Goal: Book appointment/travel/reservation

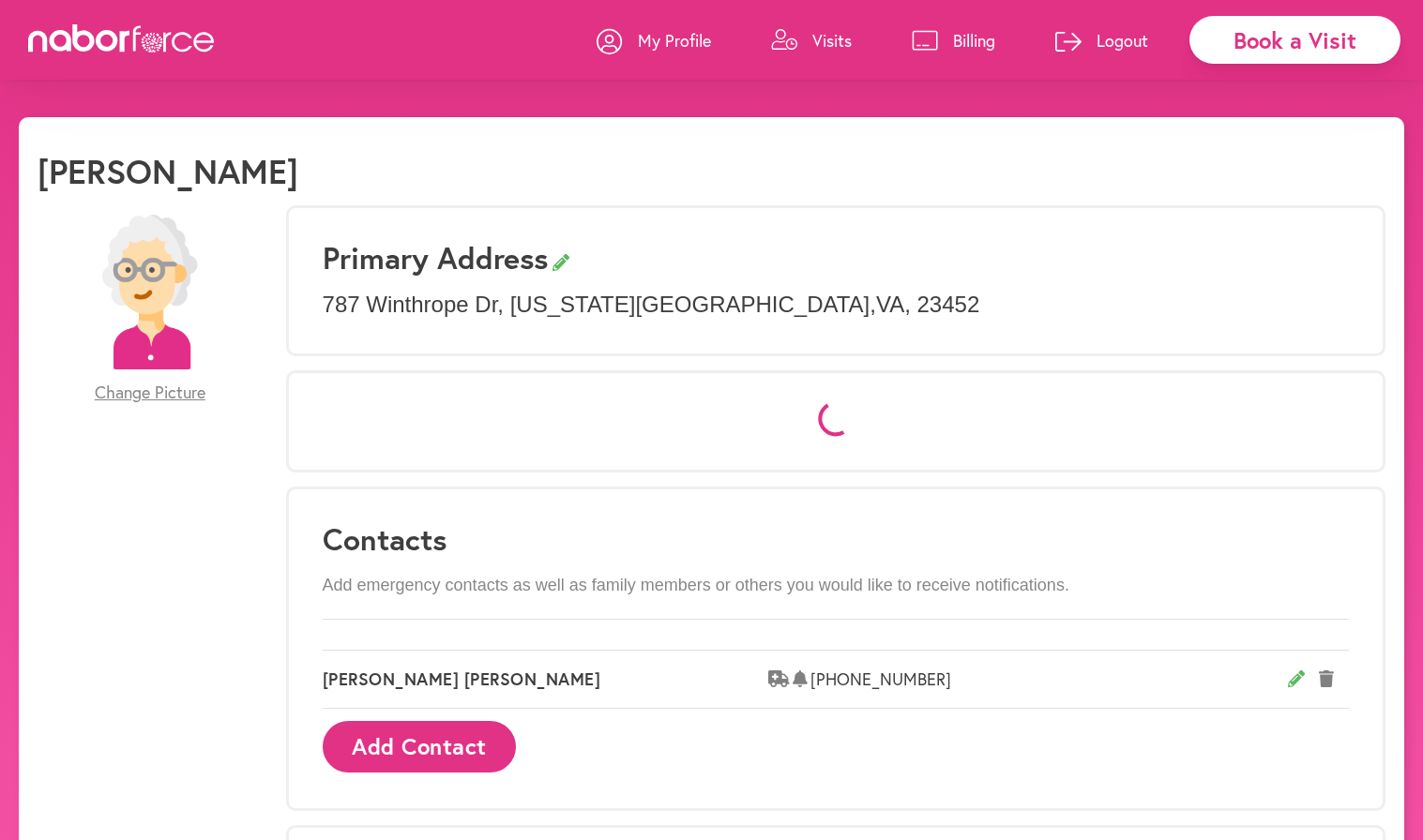
select select "*"
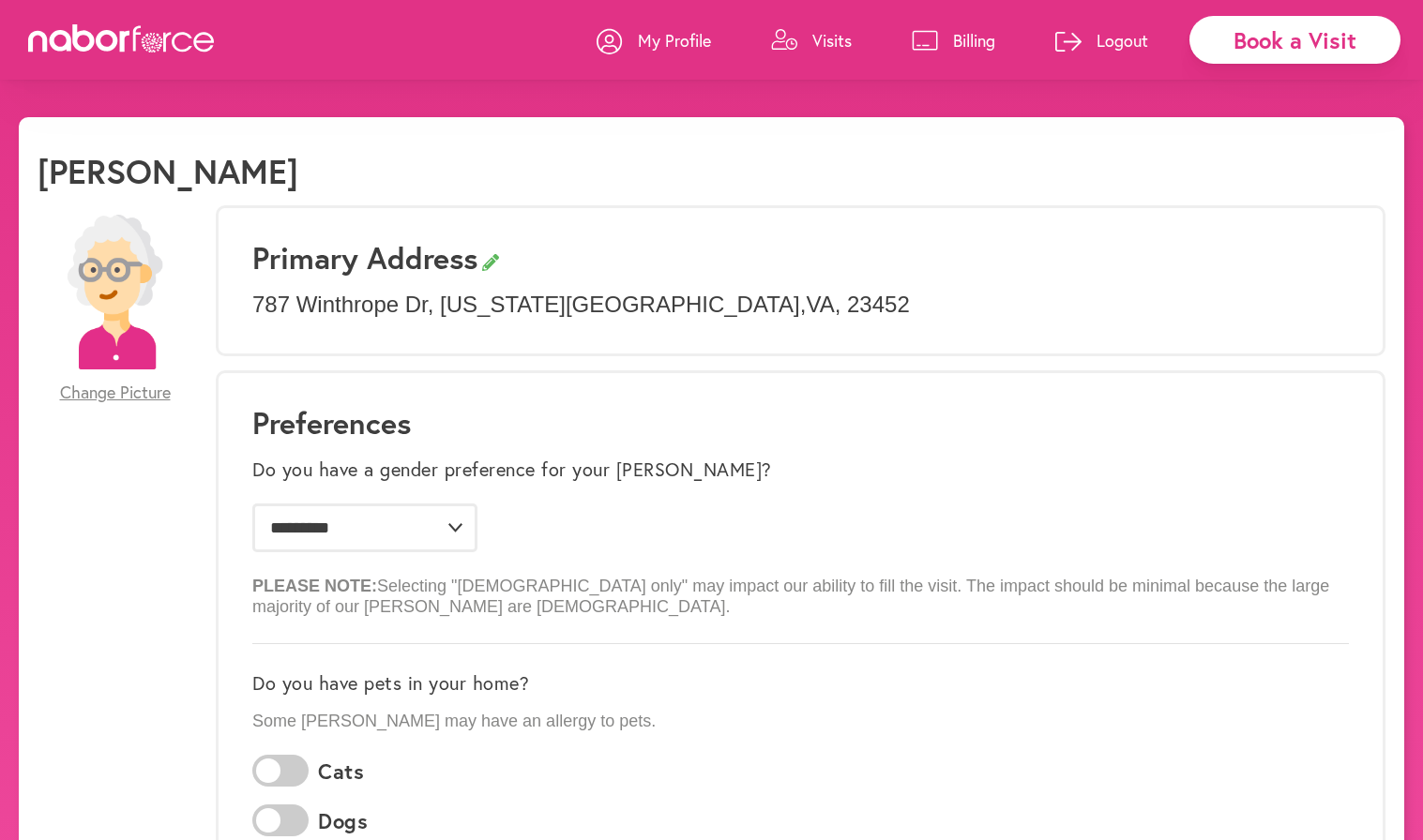
click at [819, 48] on p "Visits" at bounding box center [832, 40] width 39 height 23
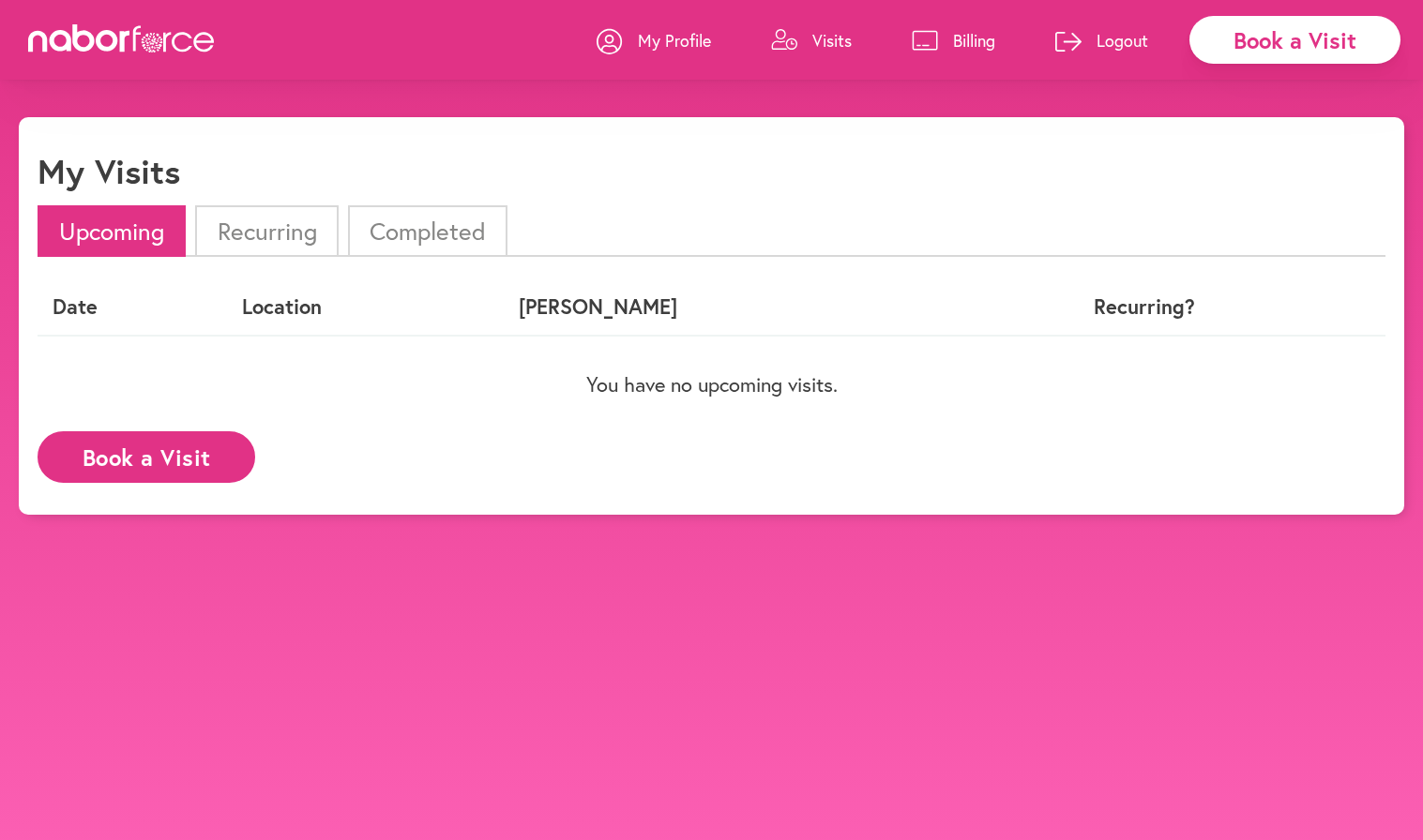
click at [178, 459] on button "Book a Visit" at bounding box center [147, 457] width 218 height 52
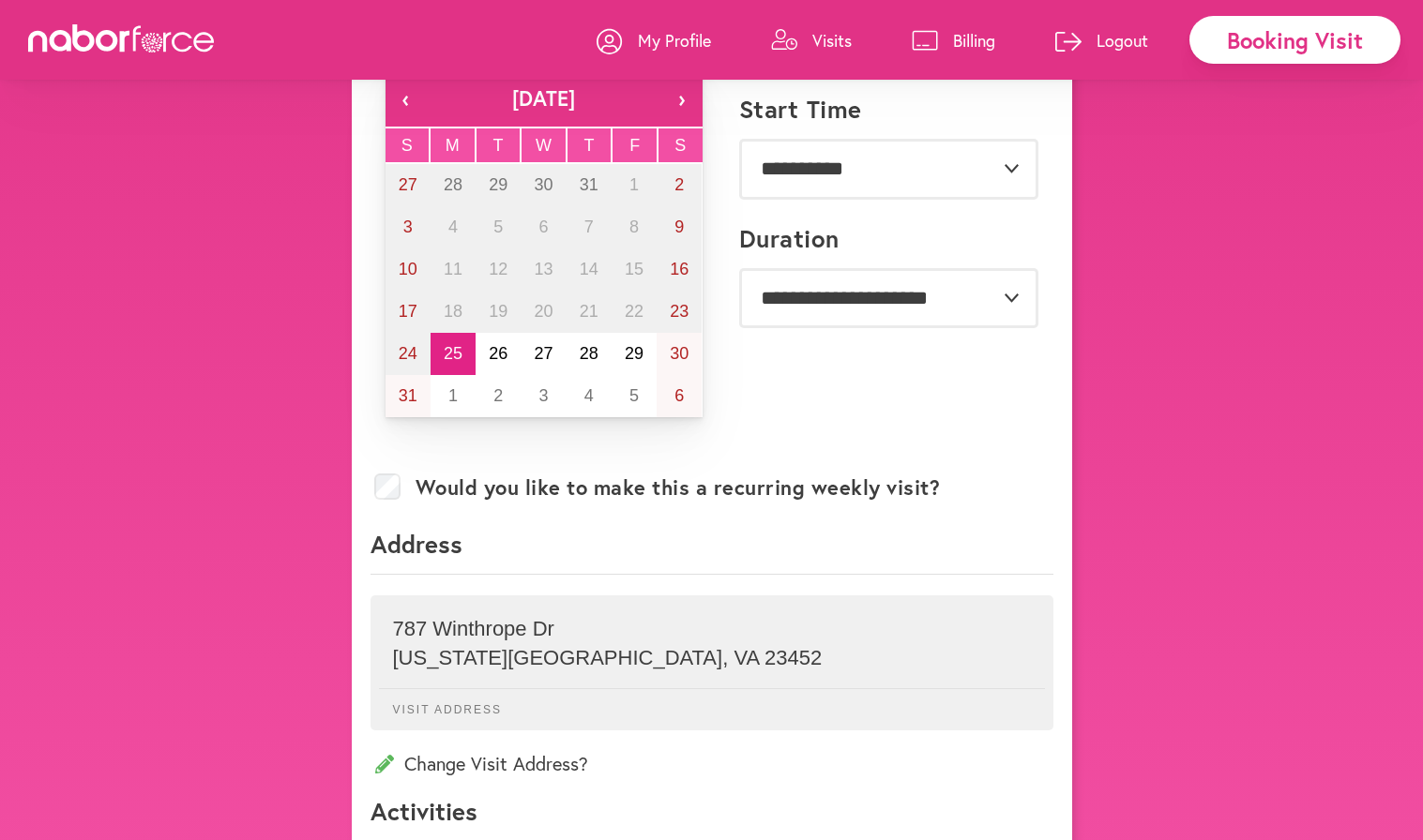
scroll to position [76, 0]
